Goal: Book appointment/travel/reservation

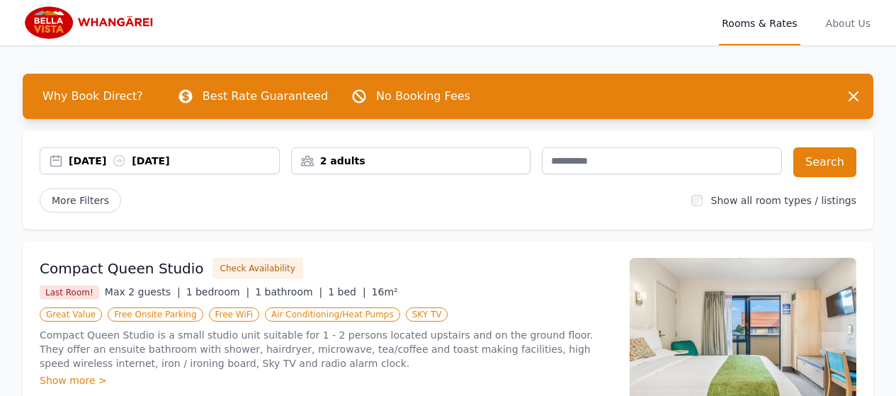
click at [430, 165] on div "2 adults" at bounding box center [411, 161] width 239 height 14
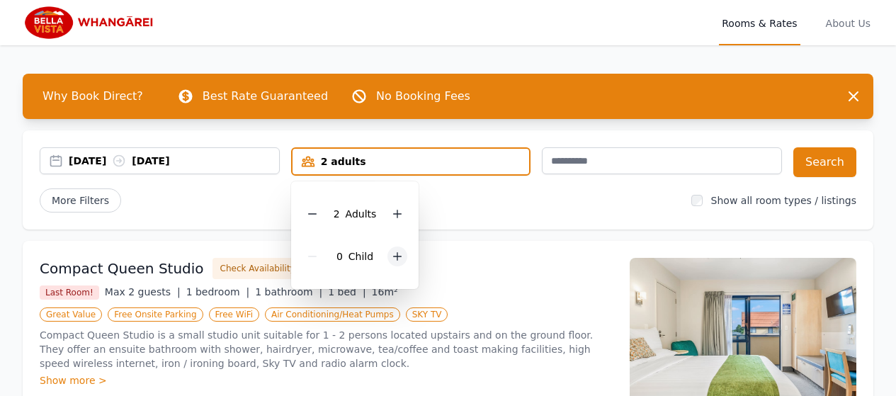
click at [400, 257] on icon at bounding box center [397, 256] width 11 height 11
click at [485, 213] on div "[DATE] [DATE] 2 adults, 2 children 2 Adult s 2 Child ren Search More Filters Sh…" at bounding box center [448, 179] width 851 height 99
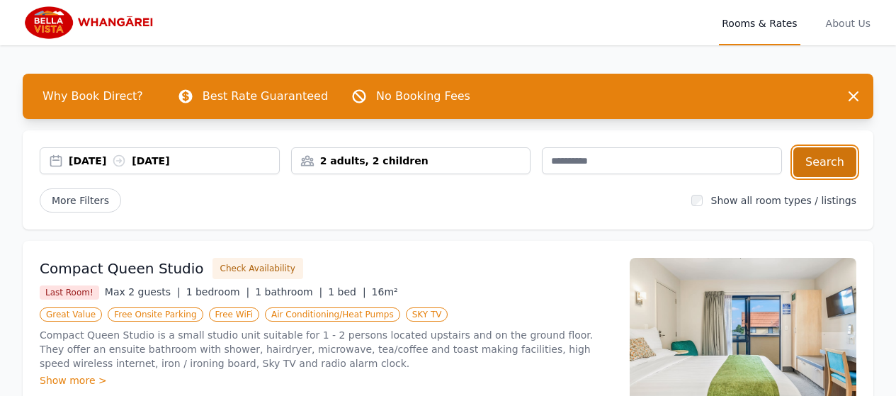
click at [809, 162] on button "Search" at bounding box center [825, 162] width 63 height 30
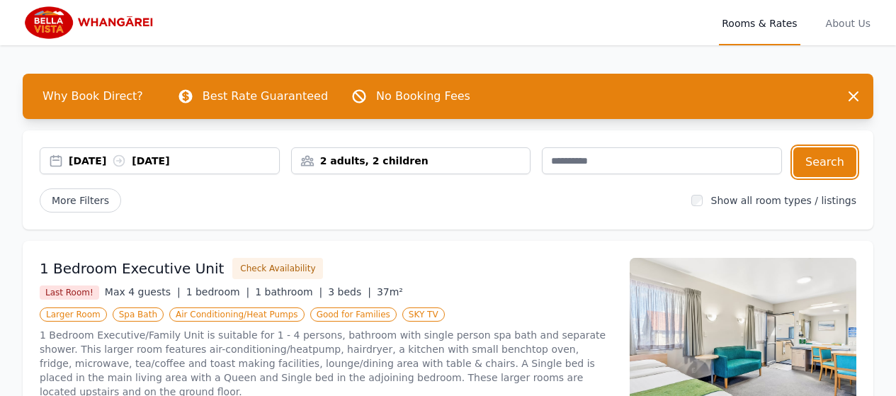
scroll to position [71, 0]
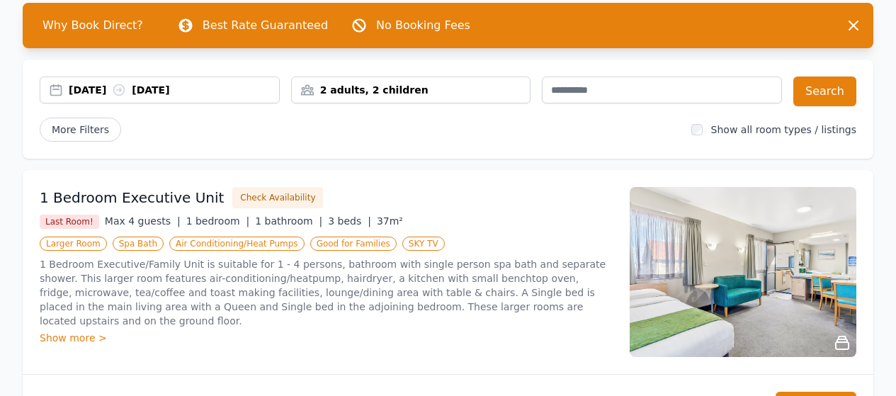
click at [843, 347] on icon at bounding box center [842, 342] width 17 height 17
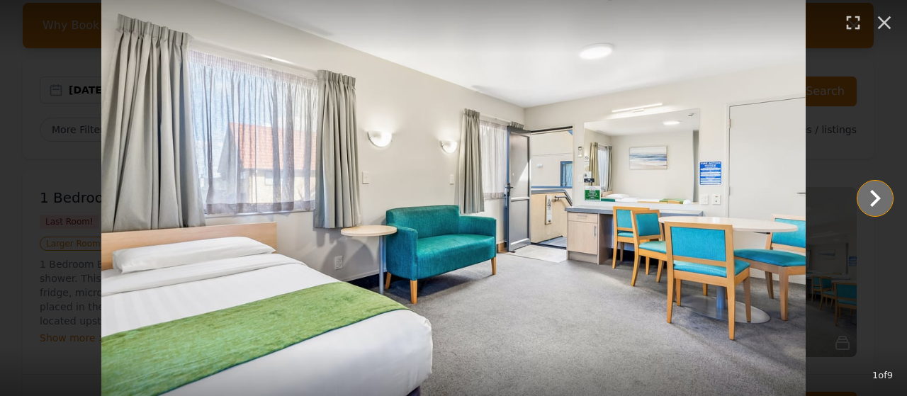
click at [867, 207] on icon "Show slide 2 of 9" at bounding box center [875, 198] width 34 height 34
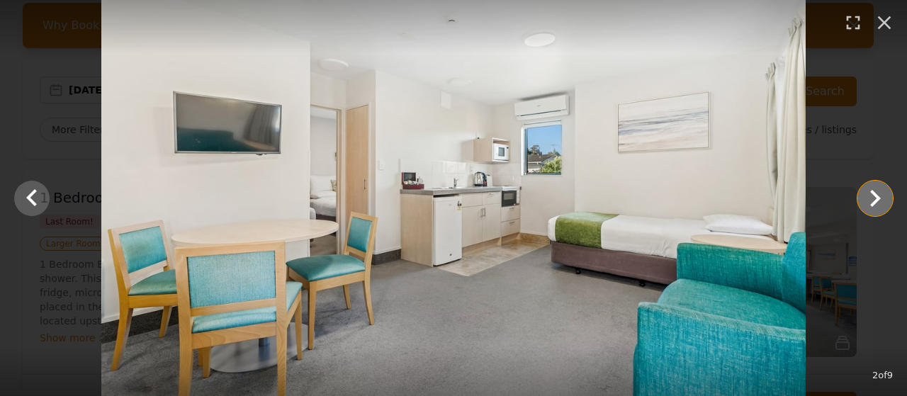
click at [867, 207] on icon "Show slide 3 of 9" at bounding box center [875, 198] width 34 height 34
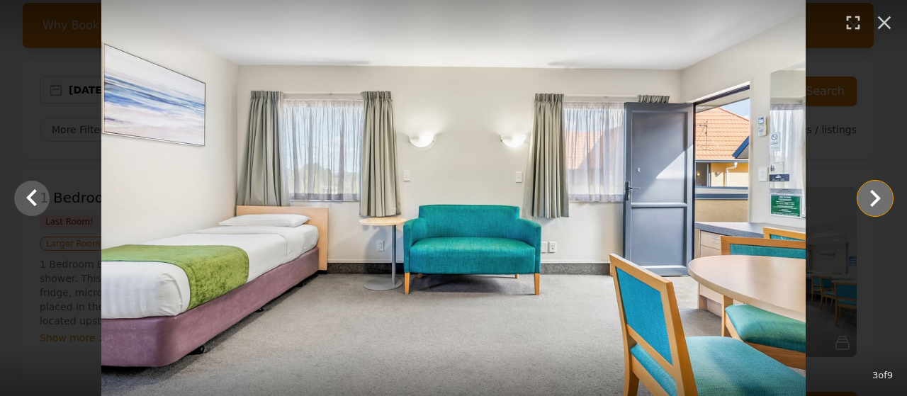
click at [867, 207] on icon "Show slide 4 of 9" at bounding box center [875, 198] width 34 height 34
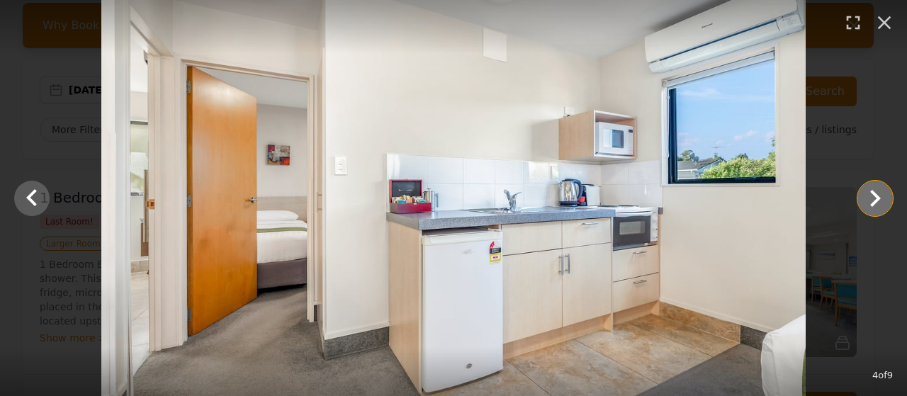
click at [867, 207] on icon "Show slide 5 of 9" at bounding box center [875, 198] width 34 height 34
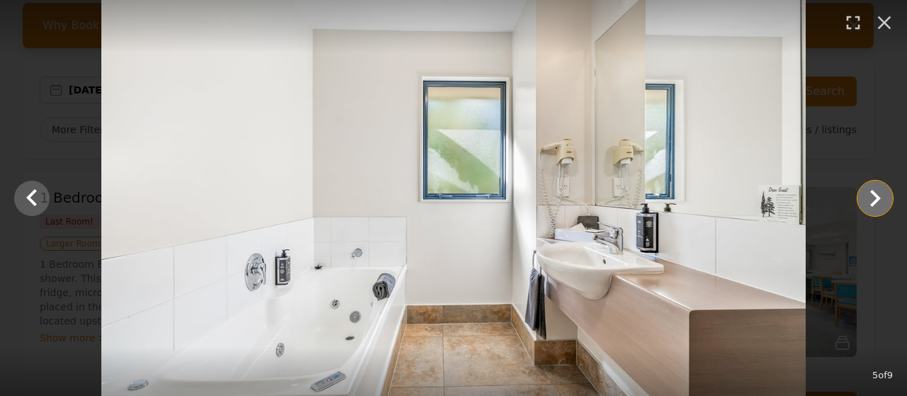
click at [867, 207] on icon "Show slide 6 of 9" at bounding box center [875, 198] width 34 height 34
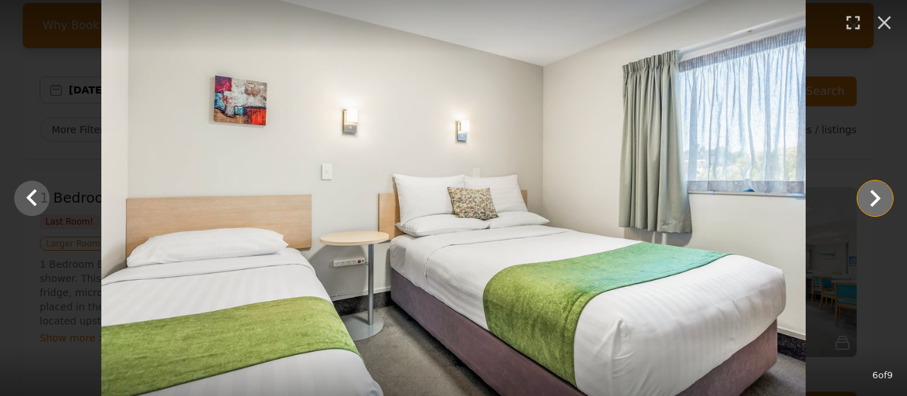
click at [867, 207] on icon "Show slide 7 of 9" at bounding box center [875, 198] width 34 height 34
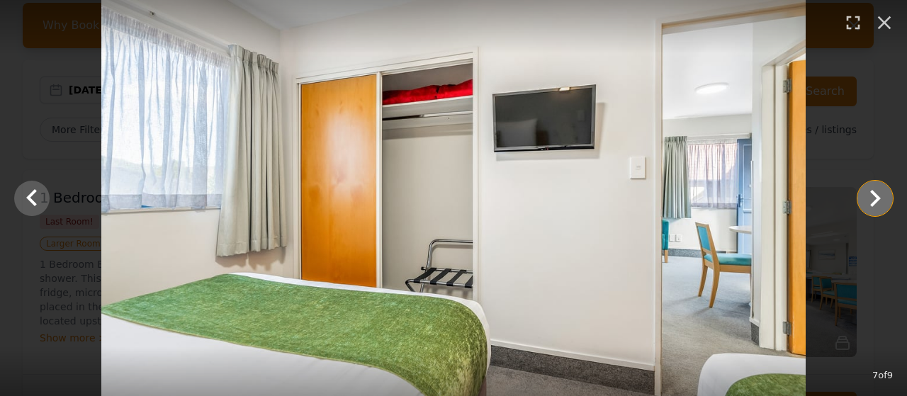
click at [867, 207] on icon "Show slide 8 of 9" at bounding box center [875, 198] width 34 height 34
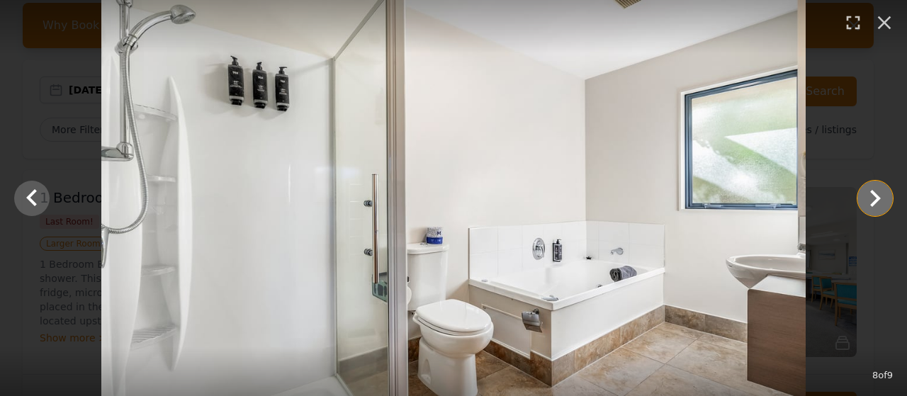
click at [867, 207] on icon "Show slide 9 of 9" at bounding box center [875, 198] width 34 height 34
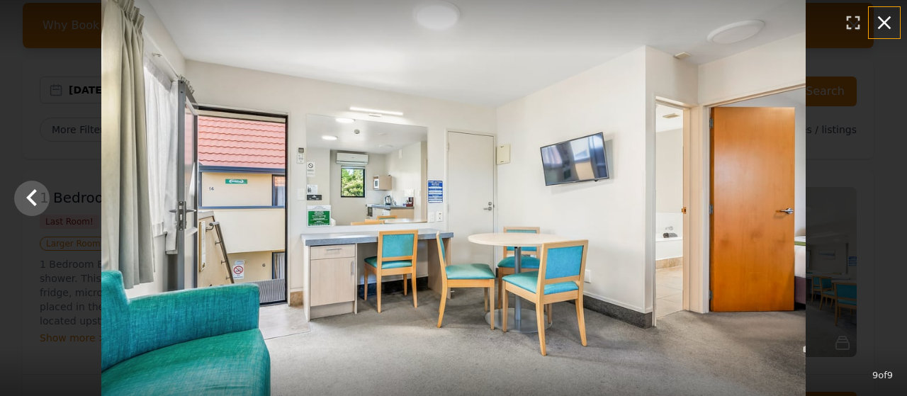
click at [886, 23] on icon "button" at bounding box center [884, 22] width 23 height 23
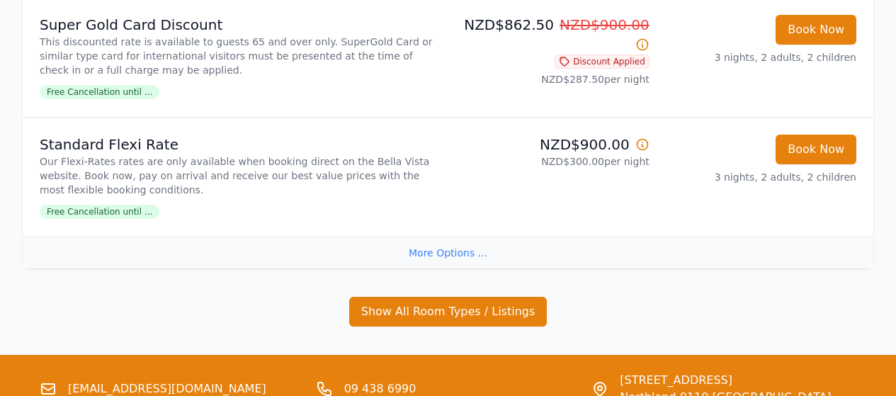
scroll to position [496, 0]
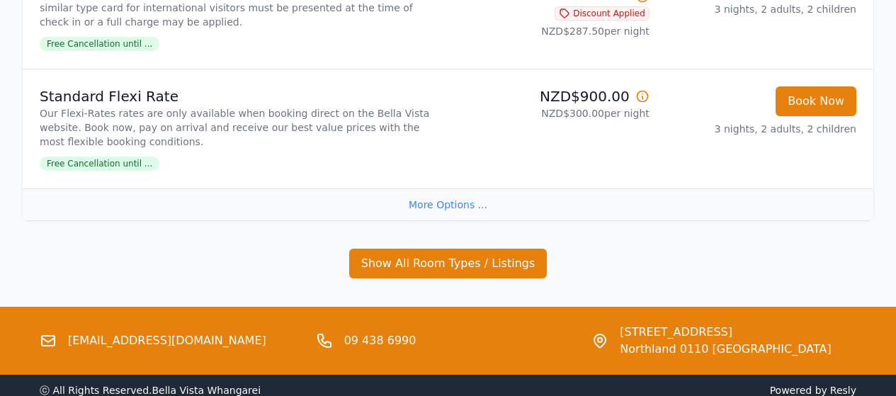
click at [457, 204] on div "More Options ..." at bounding box center [448, 204] width 851 height 32
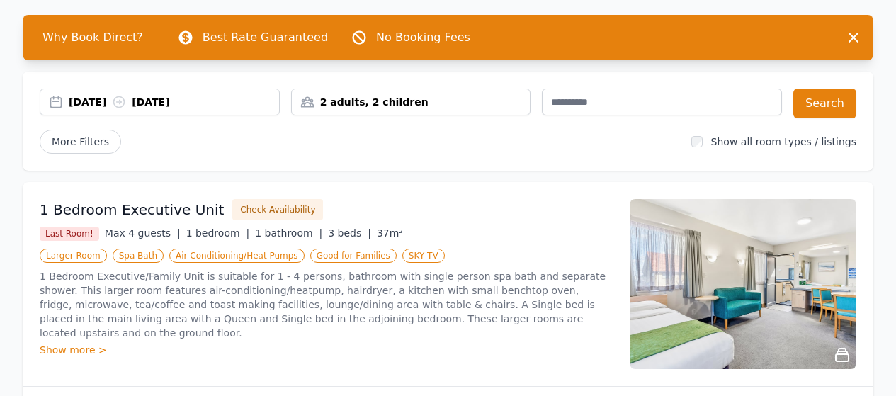
scroll to position [142, 0]
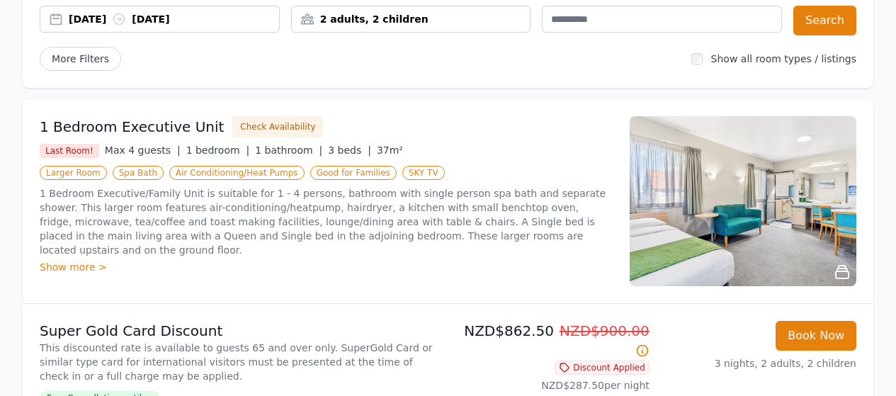
click at [835, 227] on img at bounding box center [743, 201] width 227 height 170
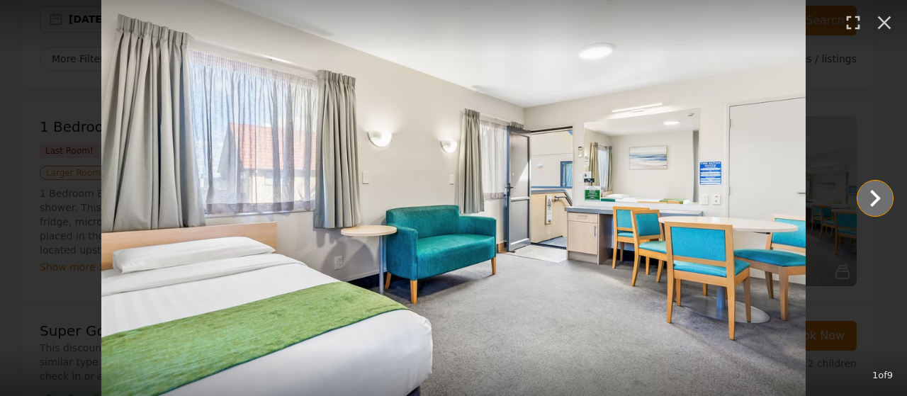
click at [873, 204] on icon "Show slide 2 of 9" at bounding box center [875, 198] width 11 height 17
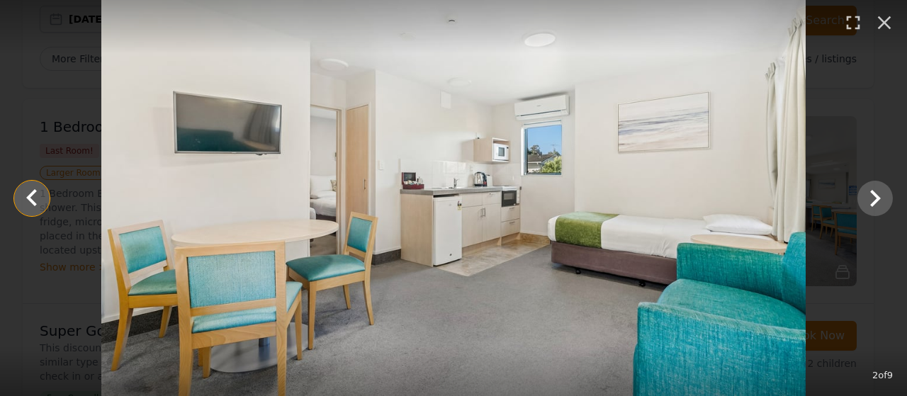
click at [35, 193] on icon "Show slide 1 of 9" at bounding box center [32, 198] width 34 height 34
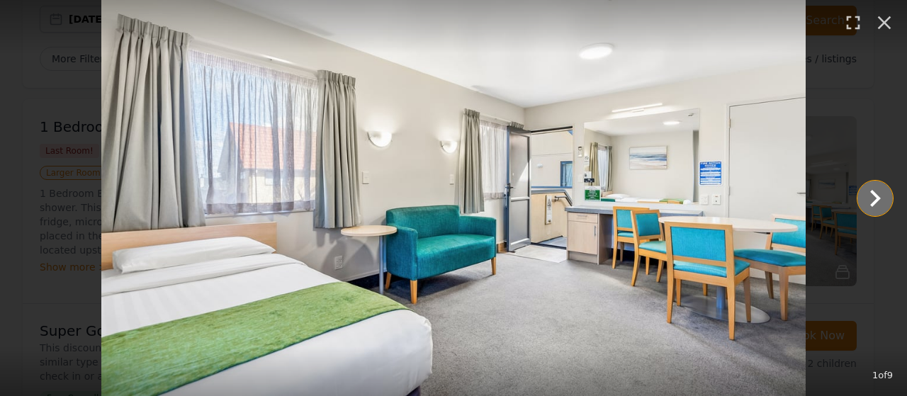
click at [869, 195] on icon "Show slide 2 of 9" at bounding box center [875, 198] width 34 height 34
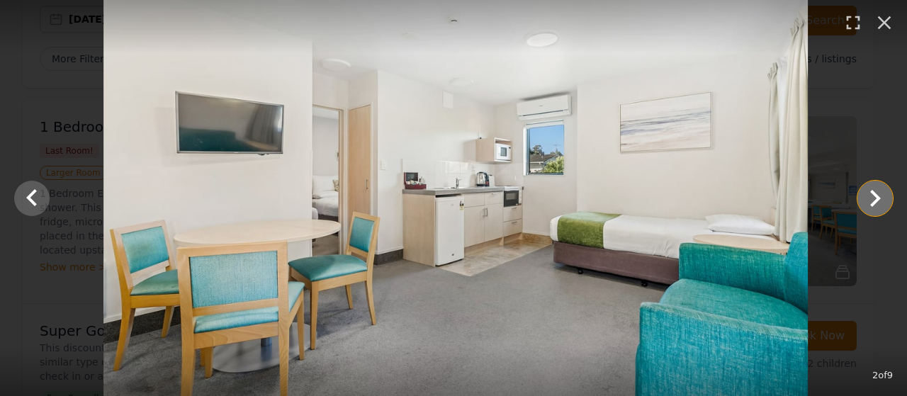
click at [869, 195] on icon "Show slide 3 of 9" at bounding box center [875, 198] width 34 height 34
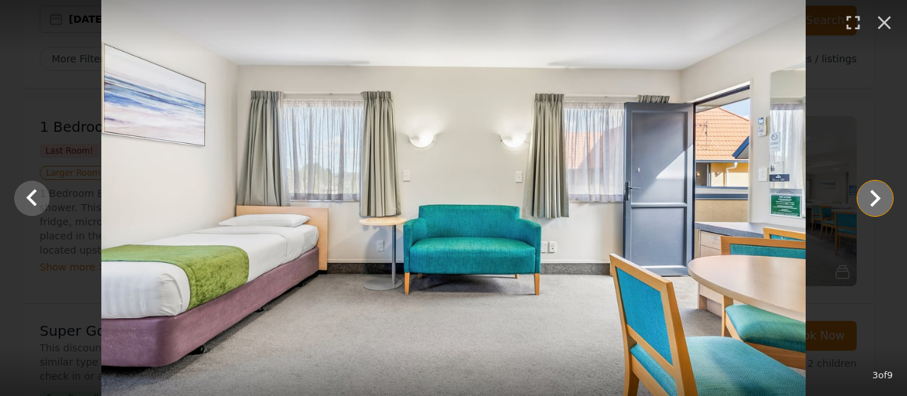
click at [869, 195] on icon "Show slide 4 of 9" at bounding box center [875, 198] width 34 height 34
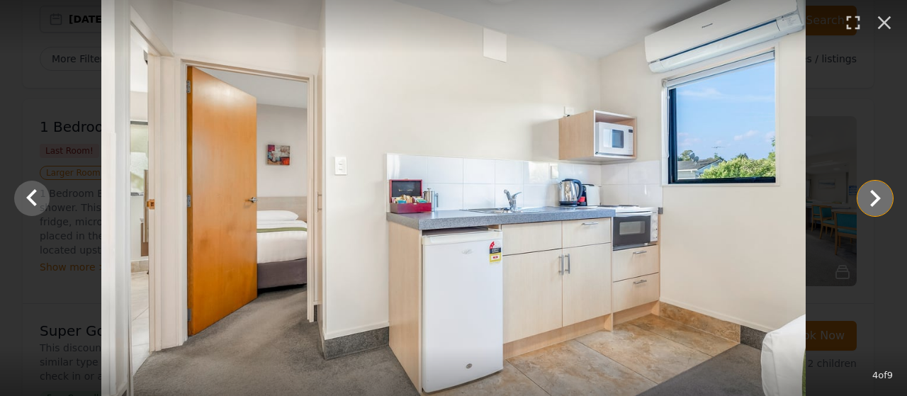
click at [869, 195] on icon "Show slide 5 of 9" at bounding box center [875, 198] width 34 height 34
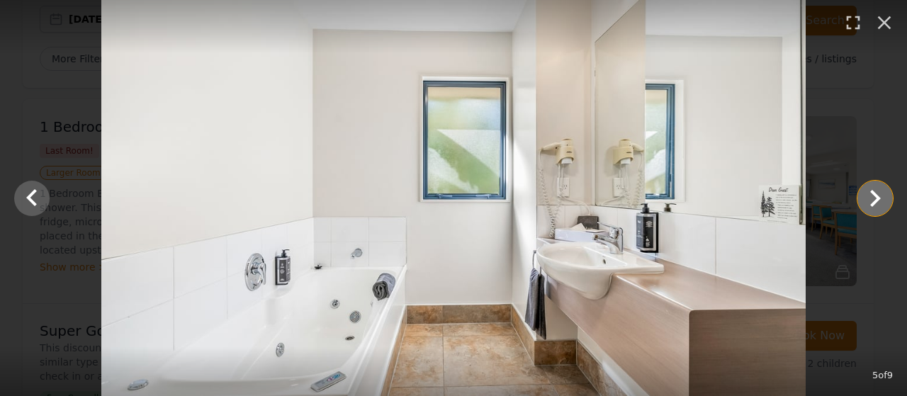
click at [869, 195] on icon "Show slide 6 of 9" at bounding box center [875, 198] width 34 height 34
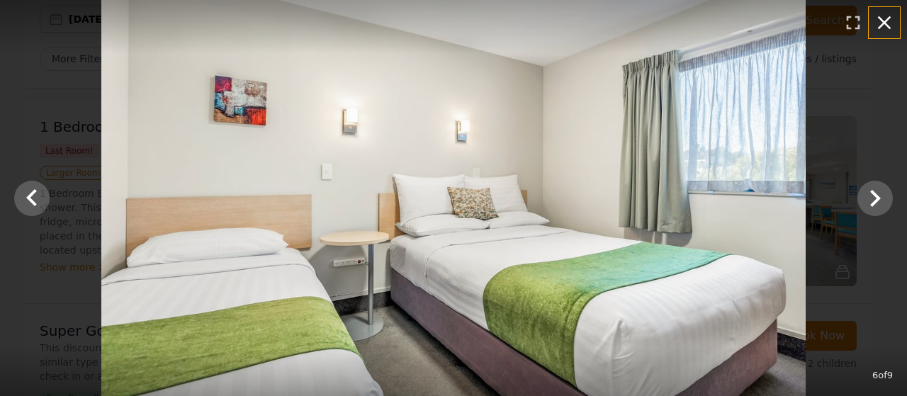
click at [886, 21] on icon "button" at bounding box center [884, 22] width 13 height 13
